Goal: Information Seeking & Learning: Learn about a topic

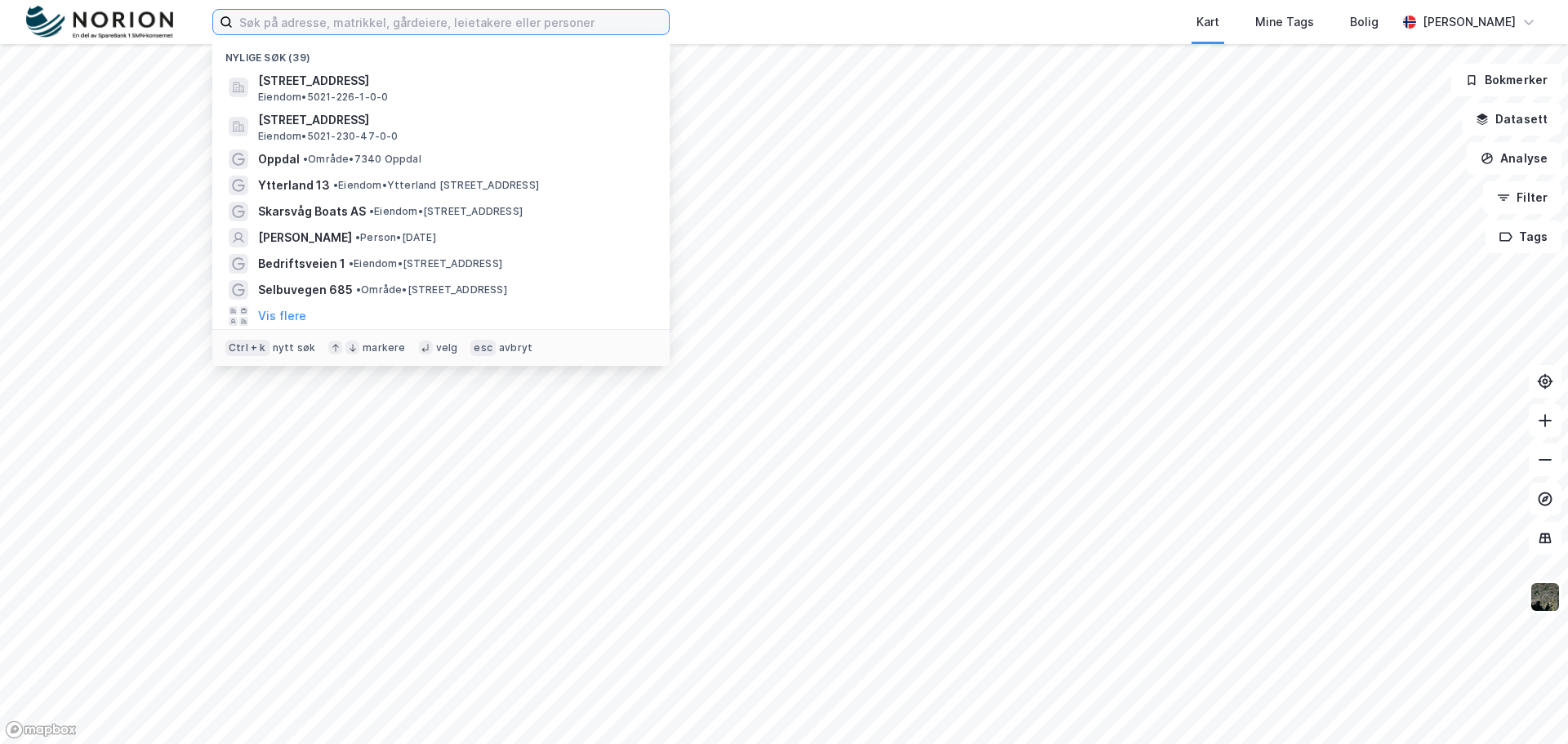
click at [465, 28] on input at bounding box center [451, 21] width 436 height 24
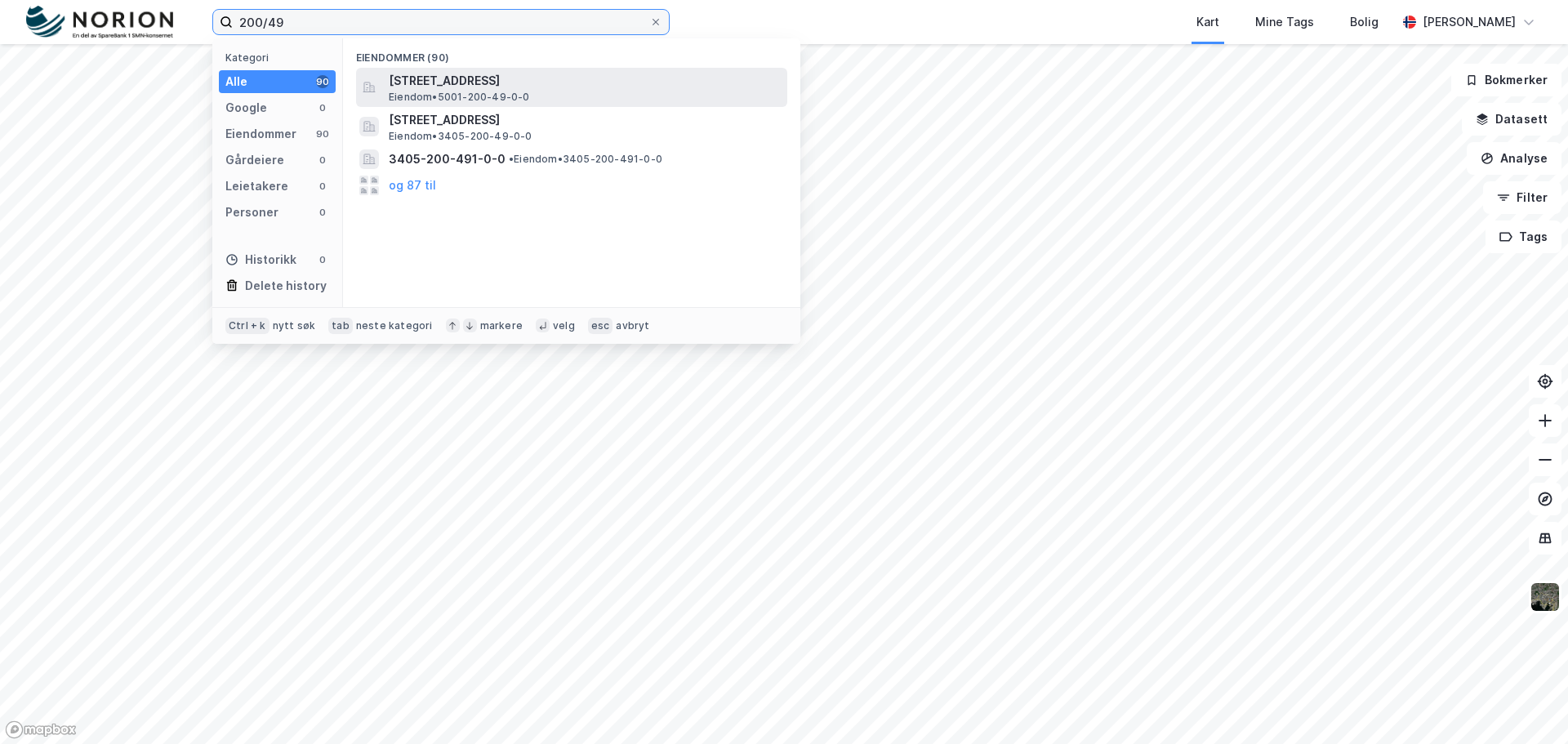
type input "200/49"
click at [580, 92] on div "[STREET_ADDRESS] • 5001-200-49-0-0" at bounding box center [586, 87] width 395 height 33
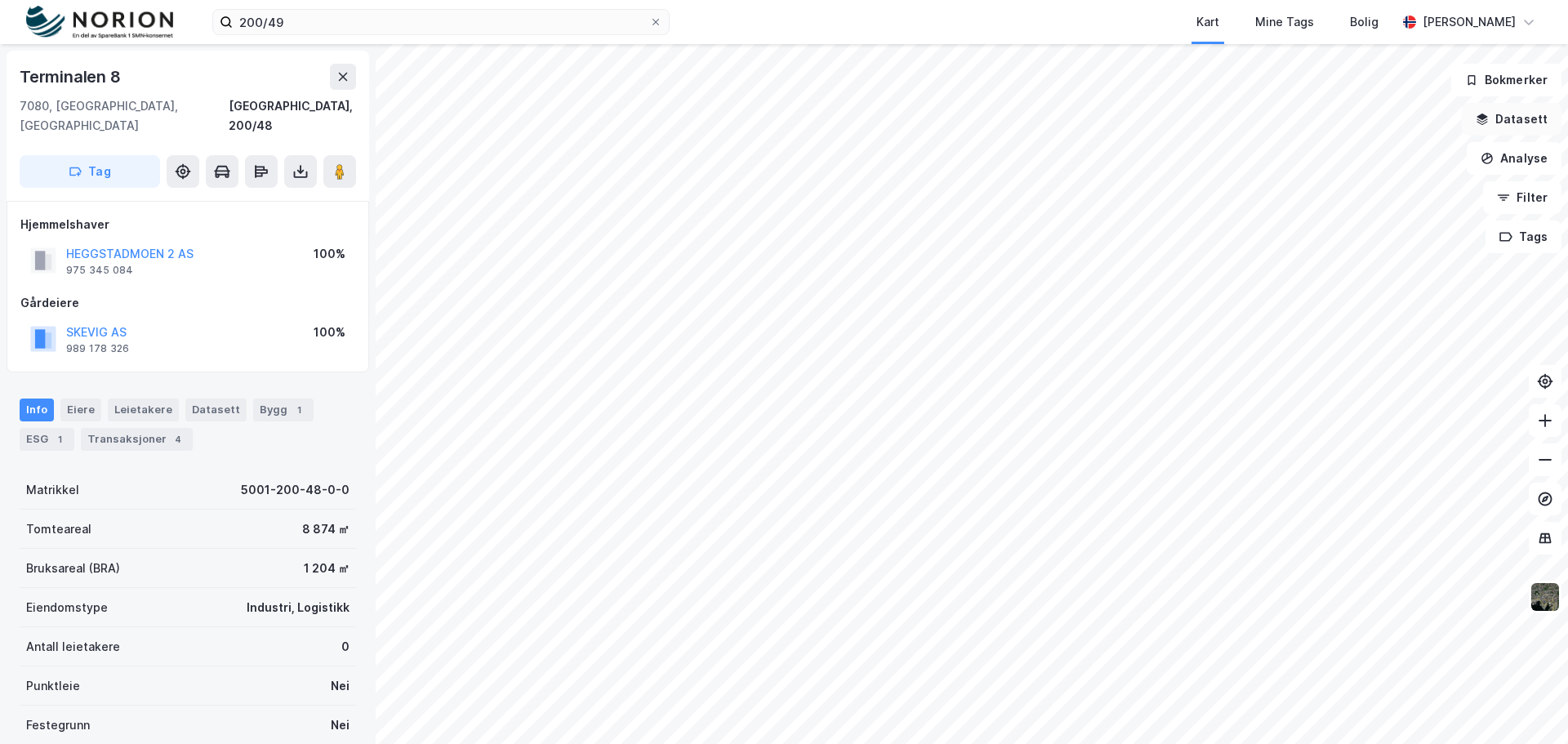
click at [1530, 122] on button "Datasett" at bounding box center [1512, 119] width 100 height 33
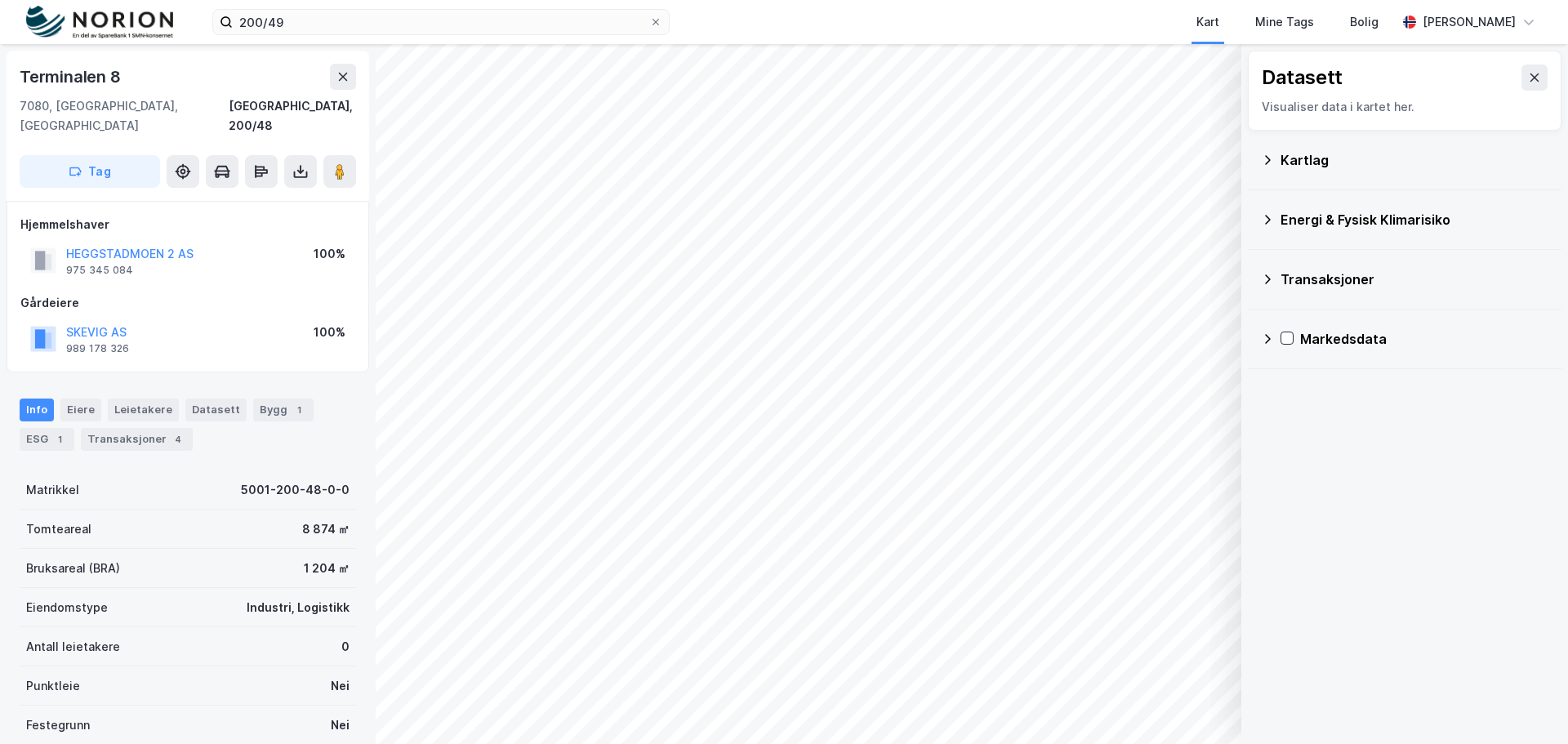
click at [1328, 164] on div "Kartlag" at bounding box center [1415, 160] width 267 height 19
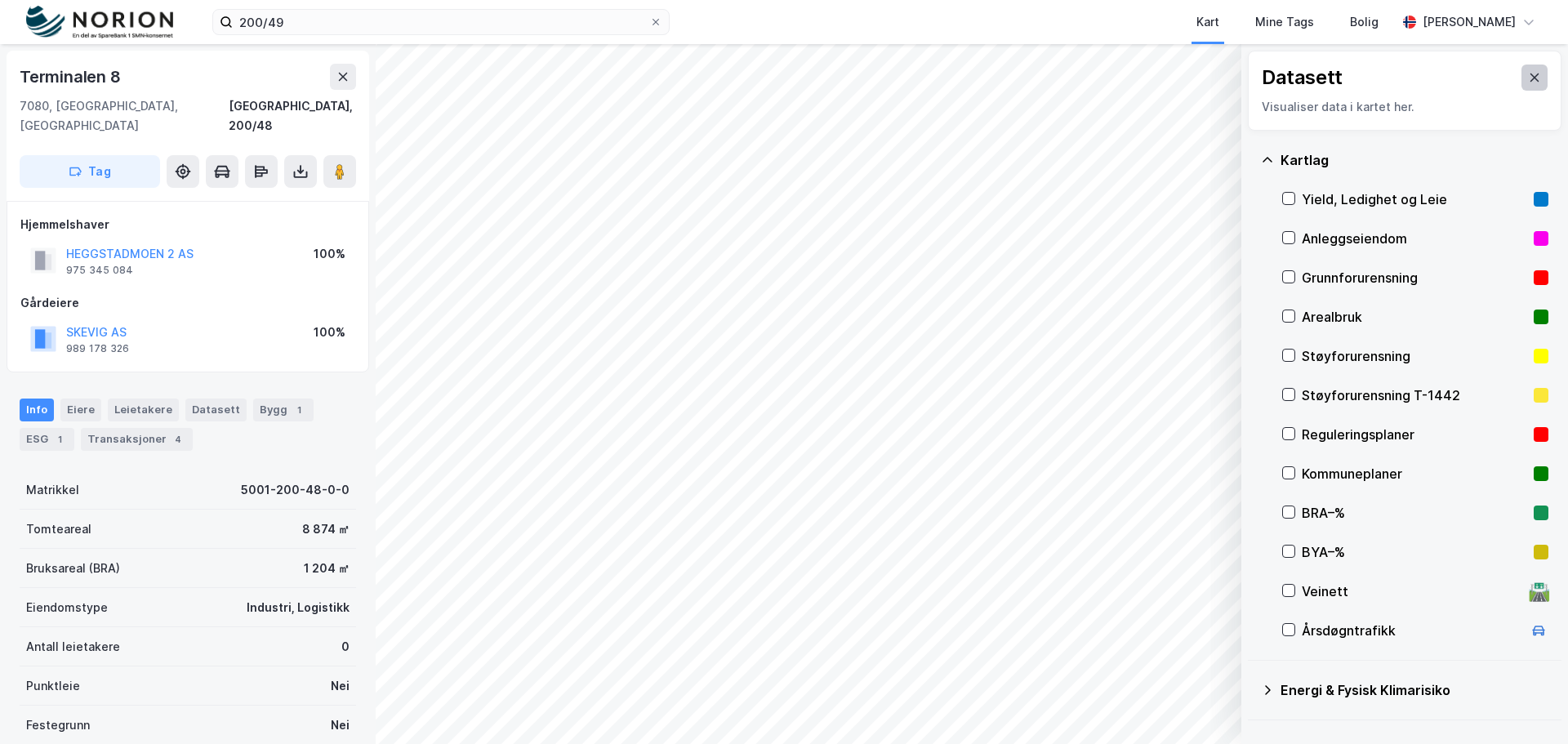
click at [1528, 77] on icon at bounding box center [1534, 77] width 13 height 13
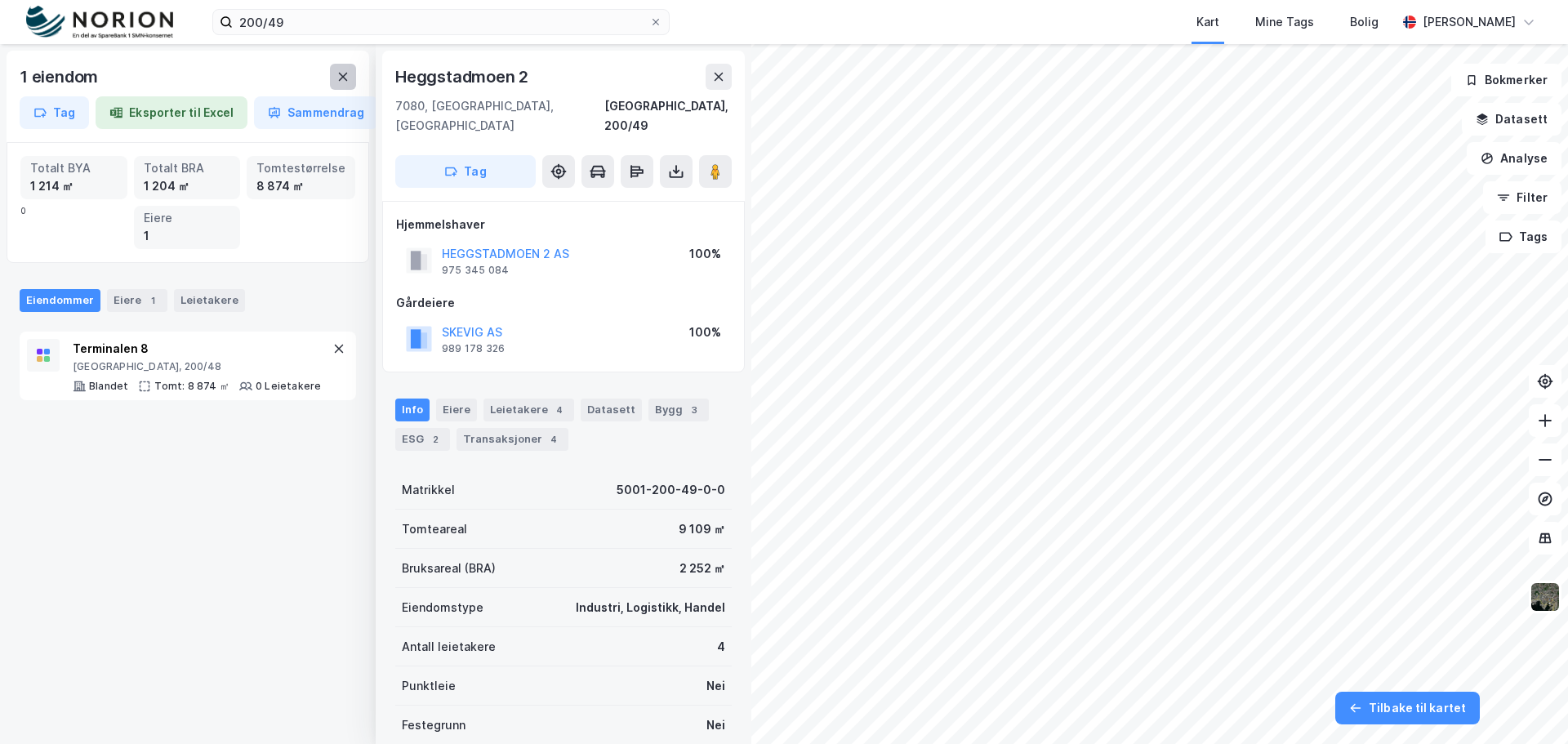
click at [343, 77] on icon at bounding box center [343, 77] width 9 height 8
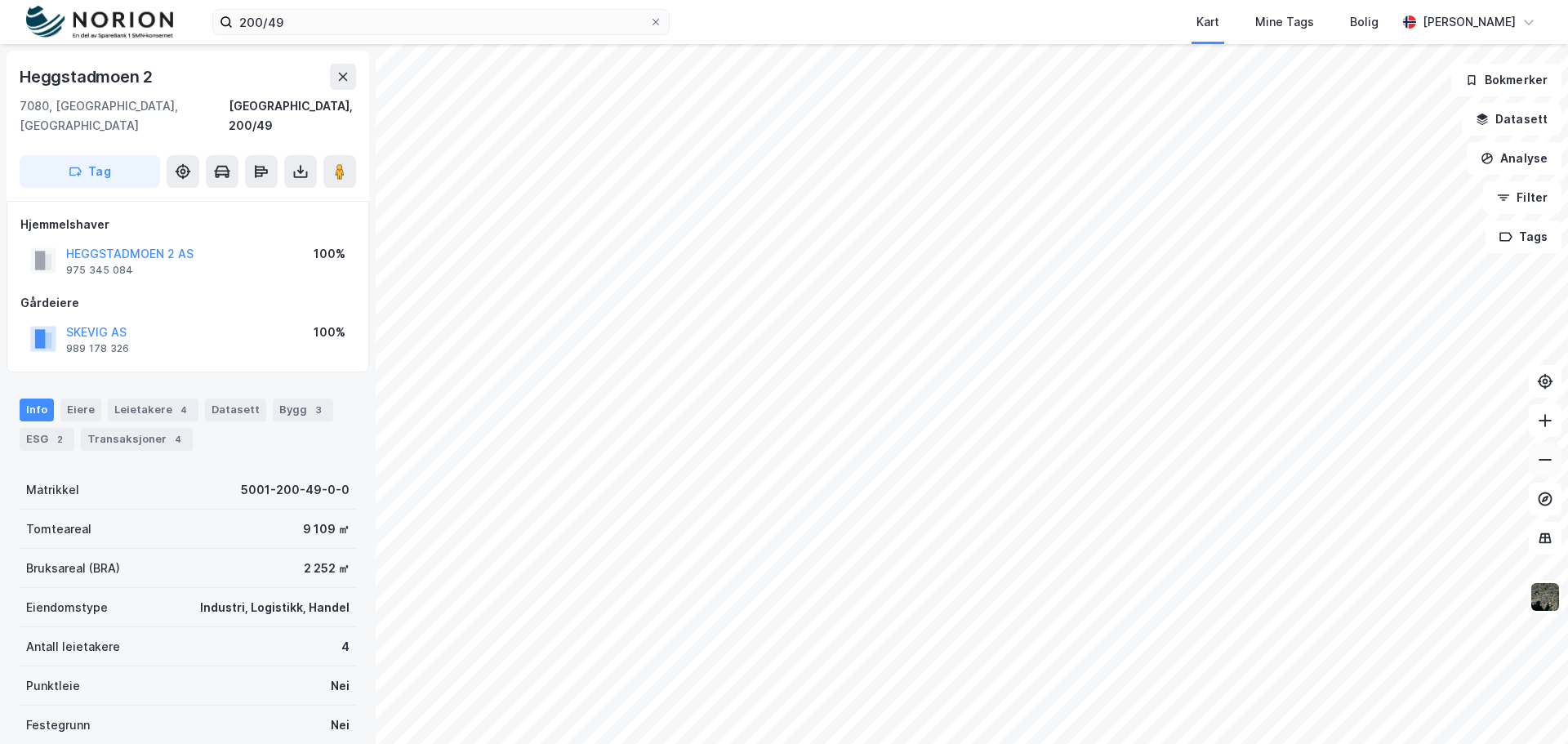
click at [1551, 469] on button at bounding box center [1546, 460] width 33 height 33
